Goal: Task Accomplishment & Management: Manage account settings

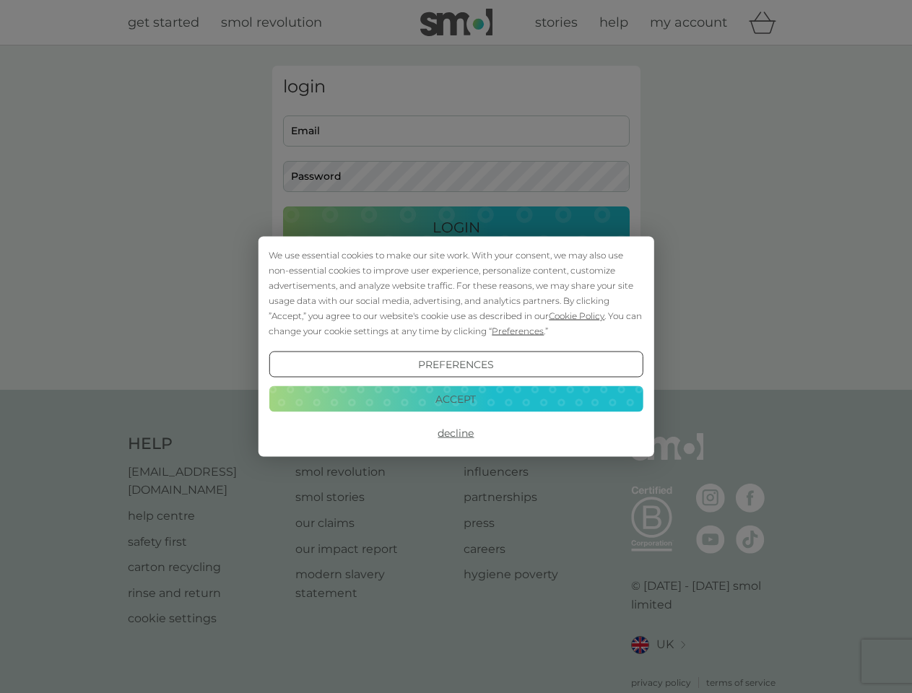
click at [577, 315] on span "Cookie Policy" at bounding box center [577, 315] width 56 height 11
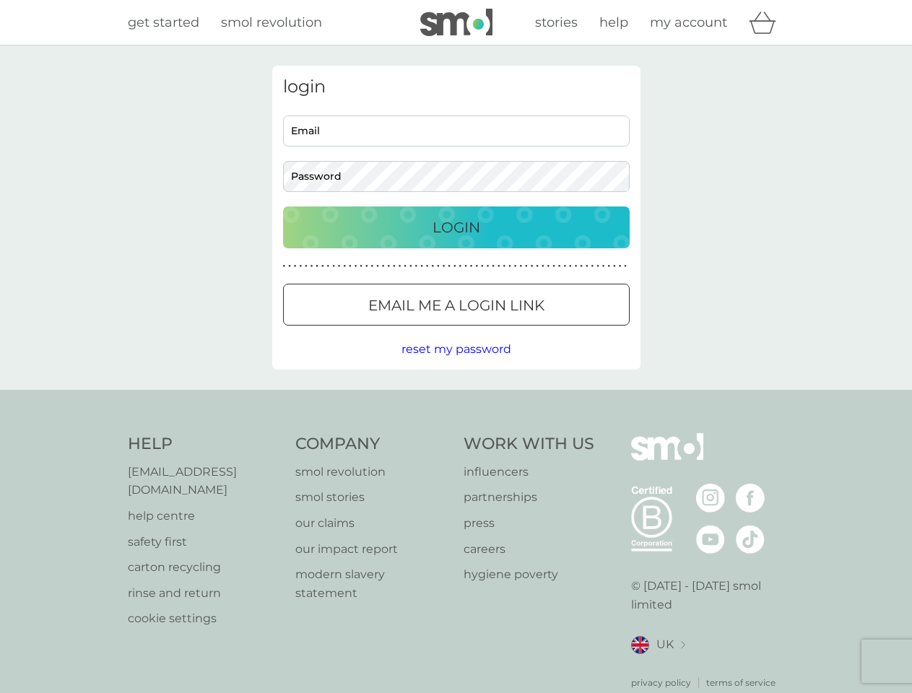
click at [516, 331] on div "login Email Password Login ● ● ● ● ● ● ● ● ● ● ● ● ● ● ● ● ● ● ● ● ● ● ● ● ● ● …" at bounding box center [456, 218] width 368 height 304
click at [456, 365] on div "login Email Password Login ● ● ● ● ● ● ● ● ● ● ● ● ● ● ● ● ● ● ● ● ● ● ● ● ● ● …" at bounding box center [456, 218] width 368 height 304
click at [456, 433] on div "Help [EMAIL_ADDRESS][DOMAIN_NAME] help centre safety first carton recycling rin…" at bounding box center [456, 561] width 657 height 256
click at [456, 399] on div "Help [EMAIL_ADDRESS][DOMAIN_NAME] help centre safety first carton recycling rin…" at bounding box center [456, 561] width 912 height 343
